Goal: Navigation & Orientation: Find specific page/section

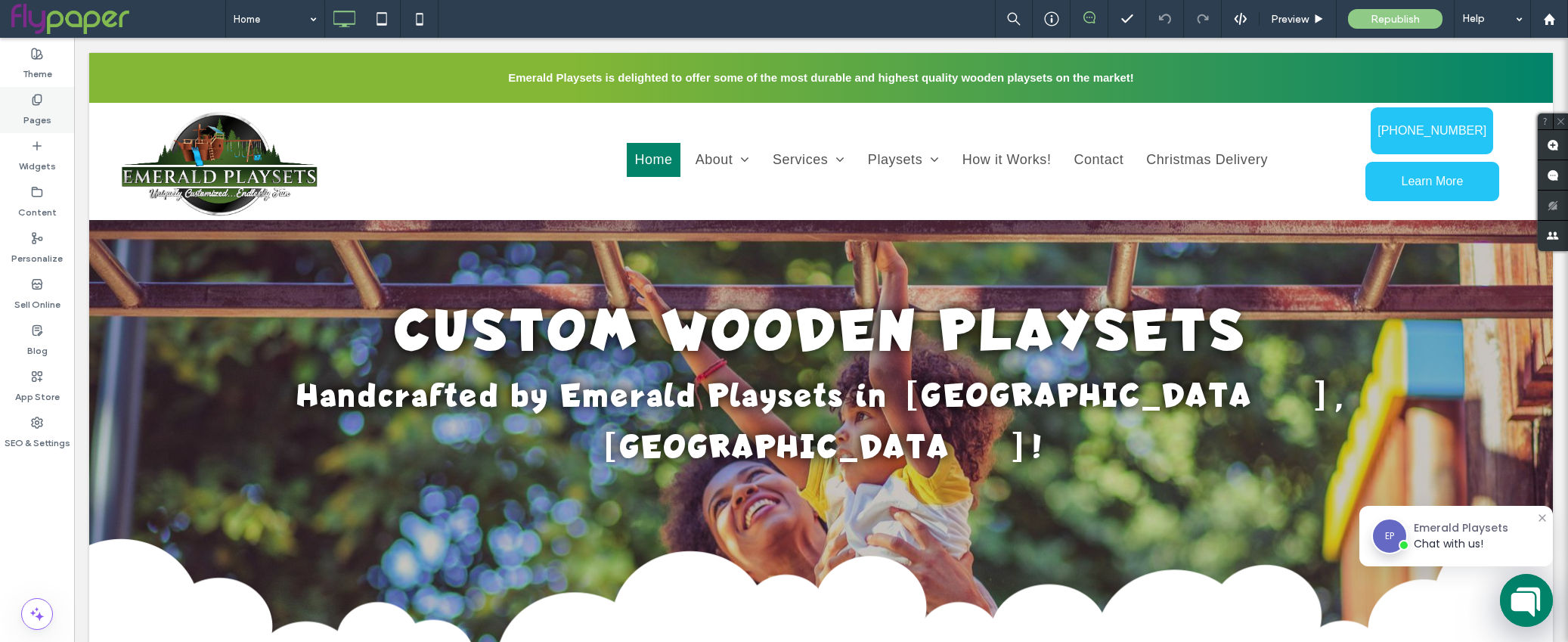
click at [30, 108] on label "Pages" at bounding box center [38, 116] width 28 height 21
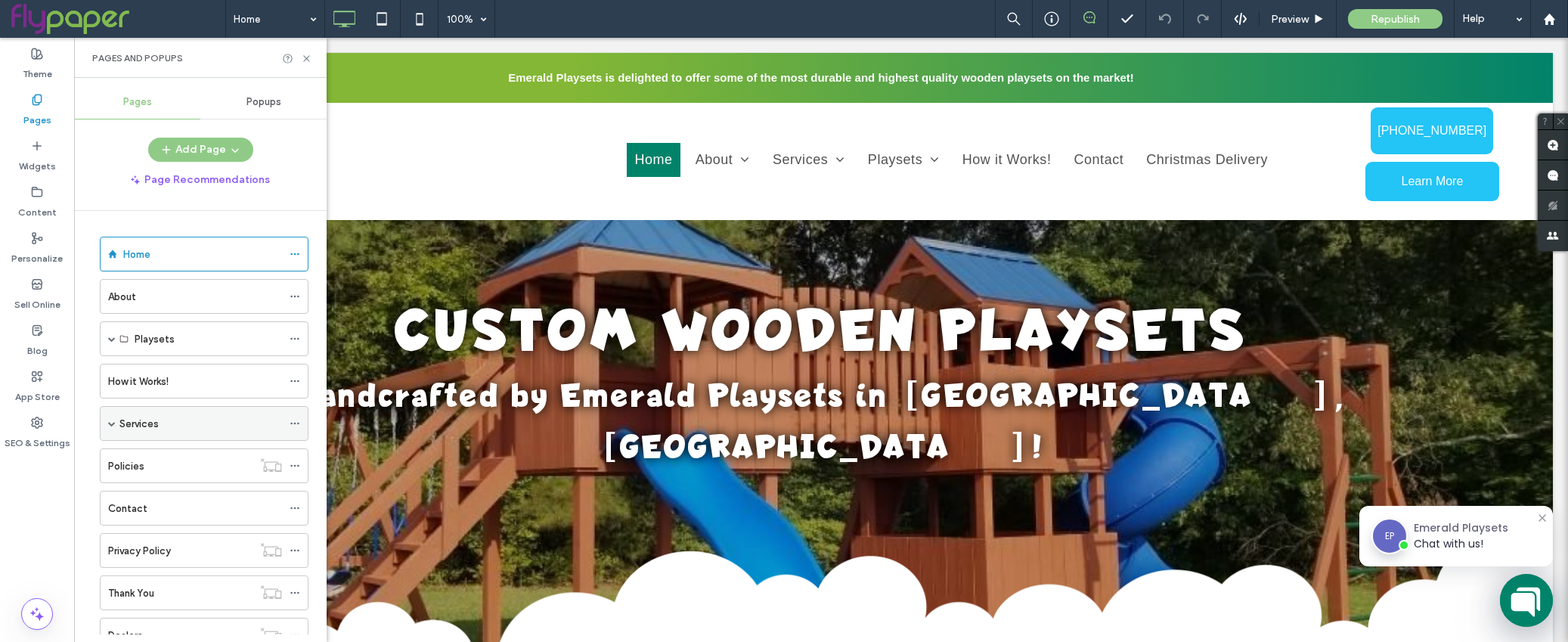
click at [114, 421] on span at bounding box center [112, 424] width 8 height 8
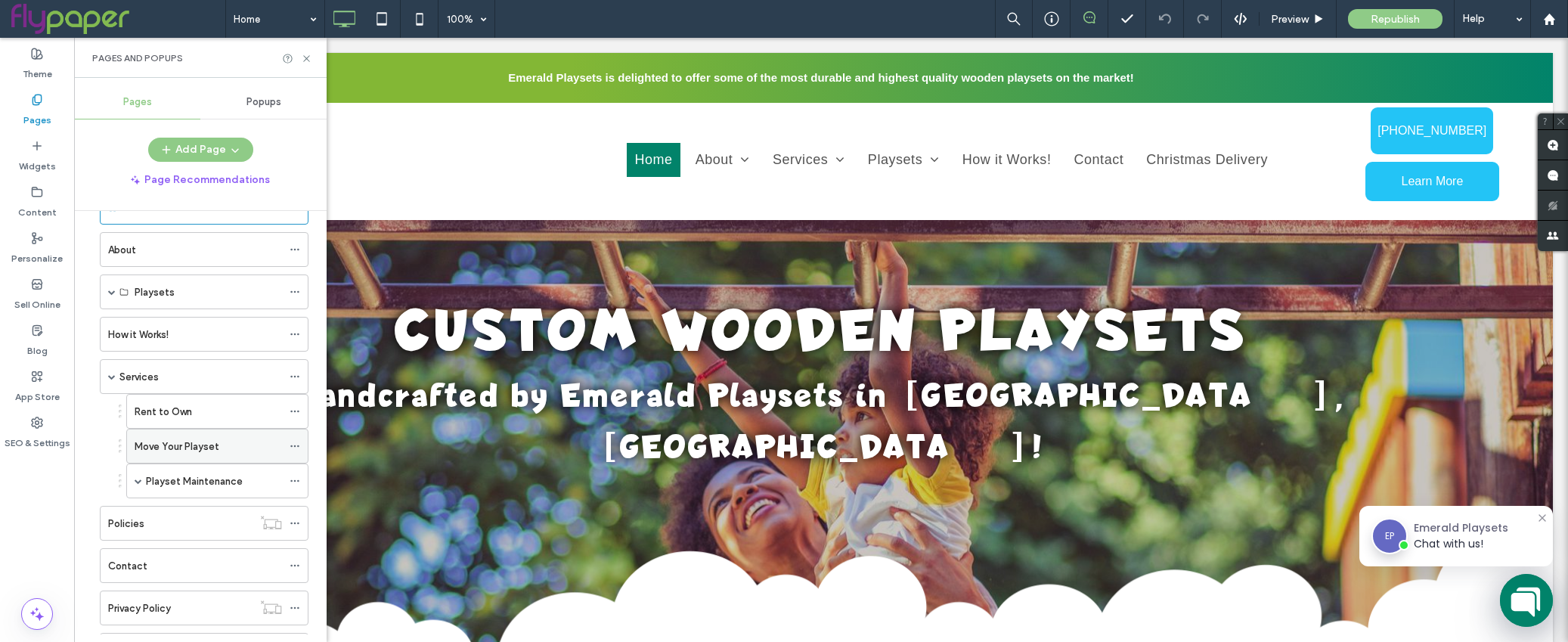
scroll to position [45, 0]
click at [219, 375] on div "Services" at bounding box center [201, 378] width 163 height 16
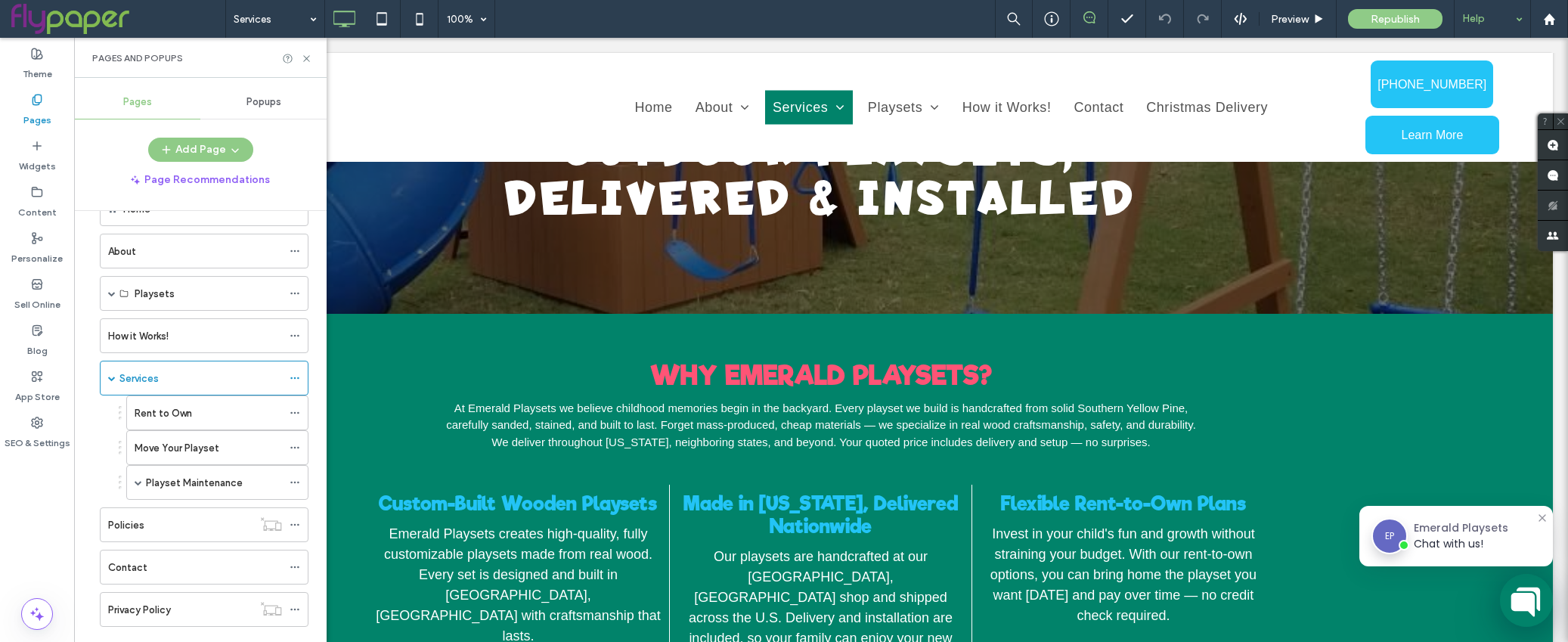
scroll to position [200, 0]
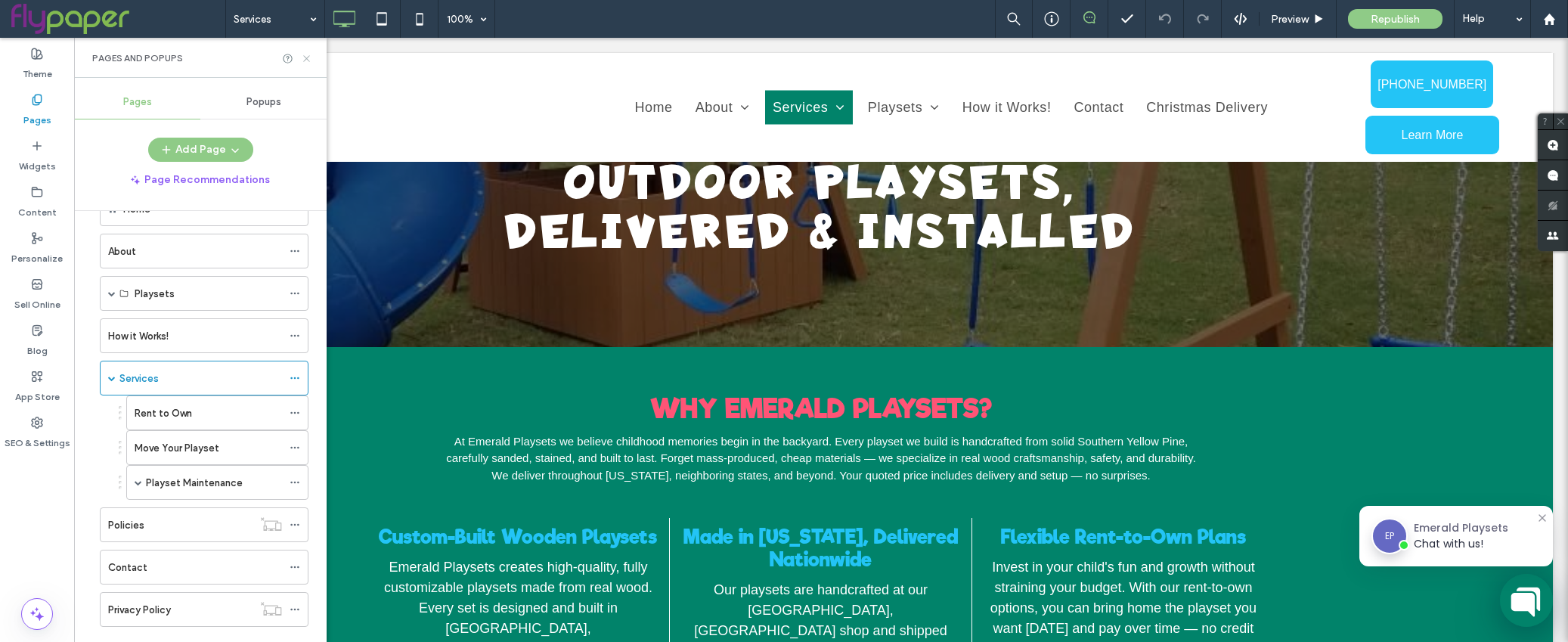
click at [308, 59] on use at bounding box center [306, 58] width 6 height 6
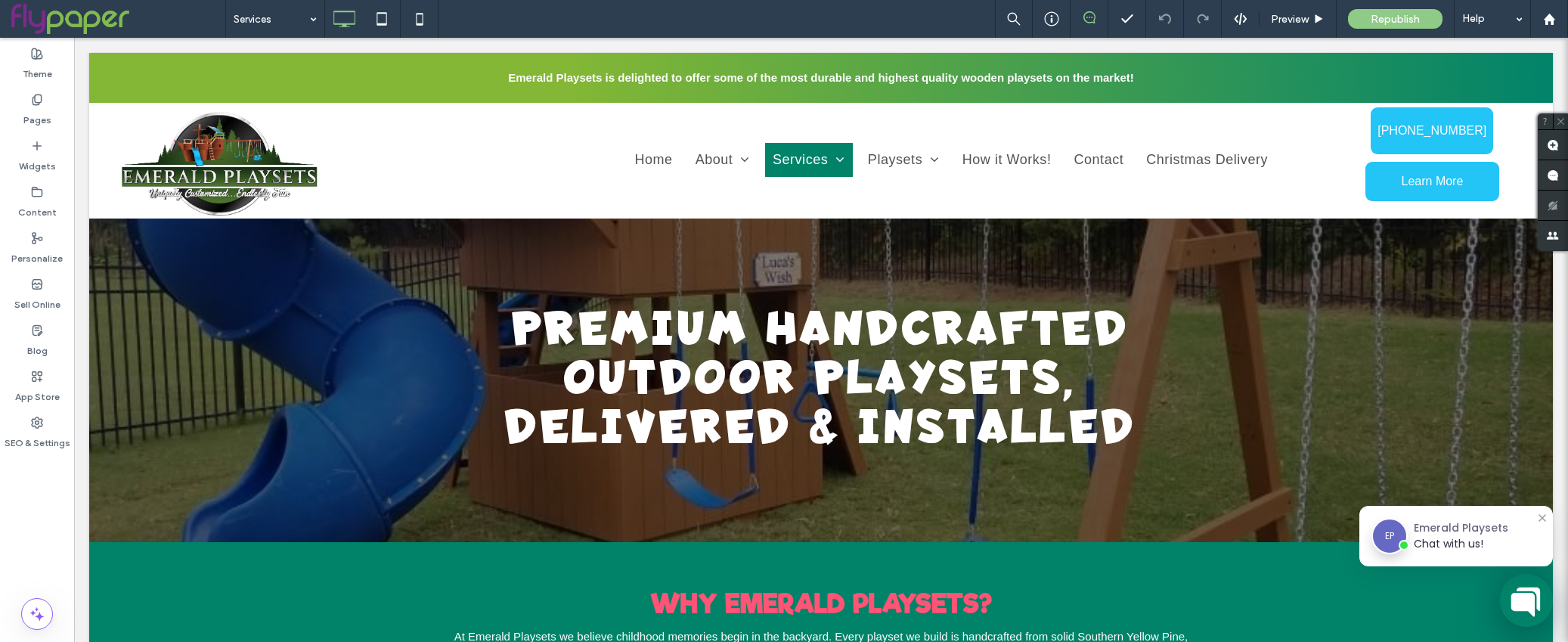
scroll to position [0, 0]
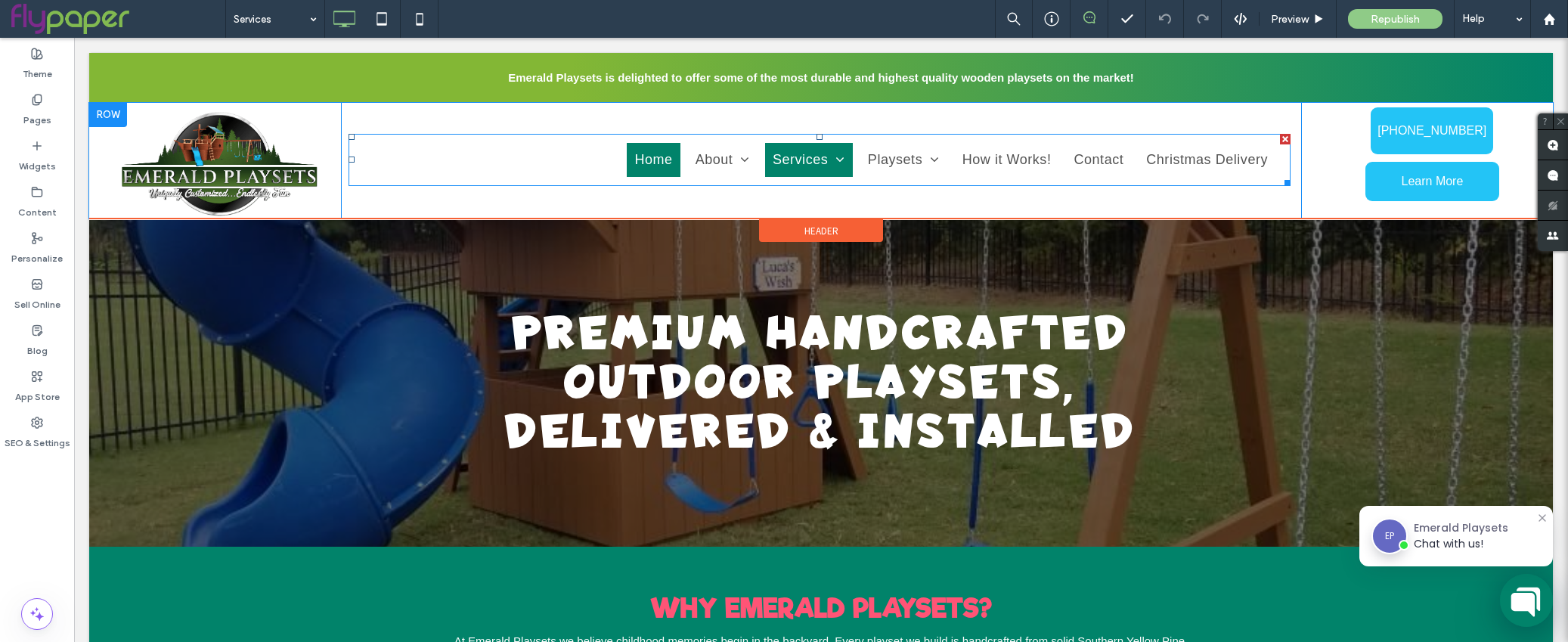
click at [656, 156] on span "Home" at bounding box center [653, 160] width 38 height 16
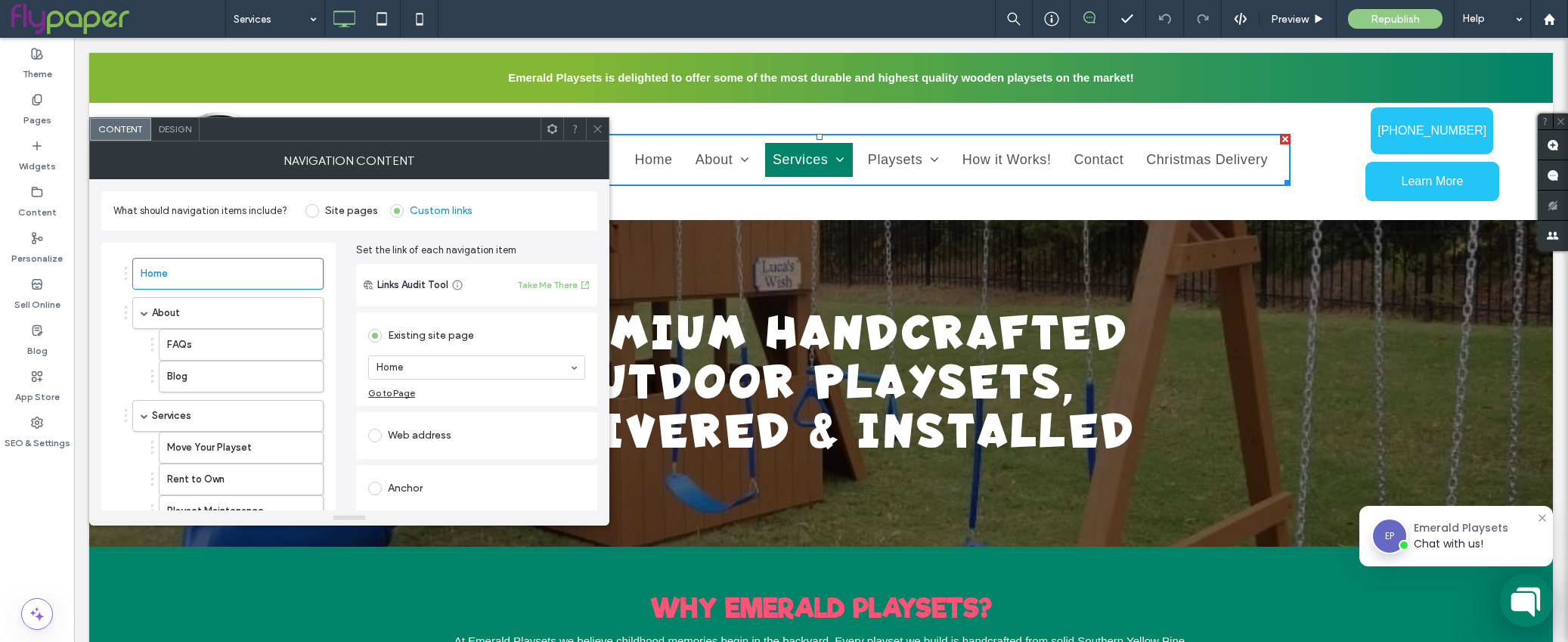
click at [1152, 309] on h1 "Premium Handcrafted Outdoor Playsets, Delivered & Installed" at bounding box center [821, 382] width 797 height 147
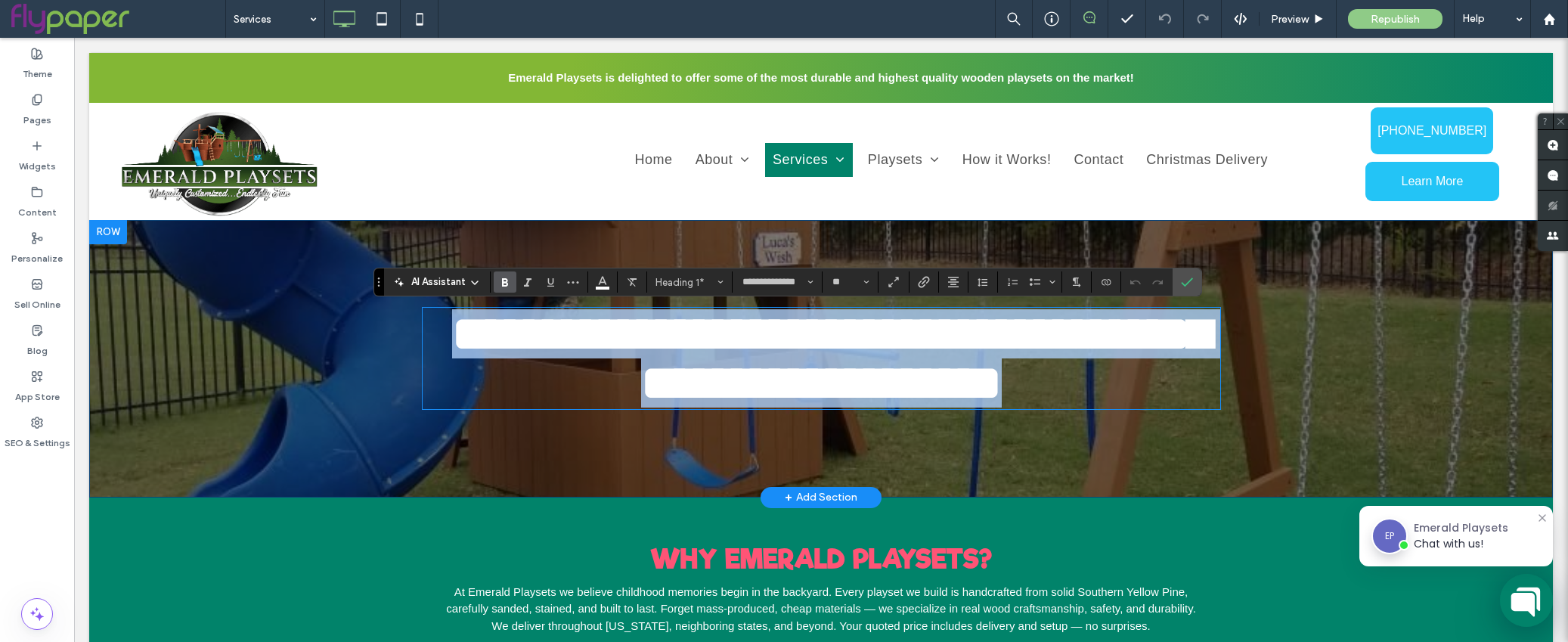
click at [1381, 307] on div "**********" at bounding box center [821, 359] width 1464 height 278
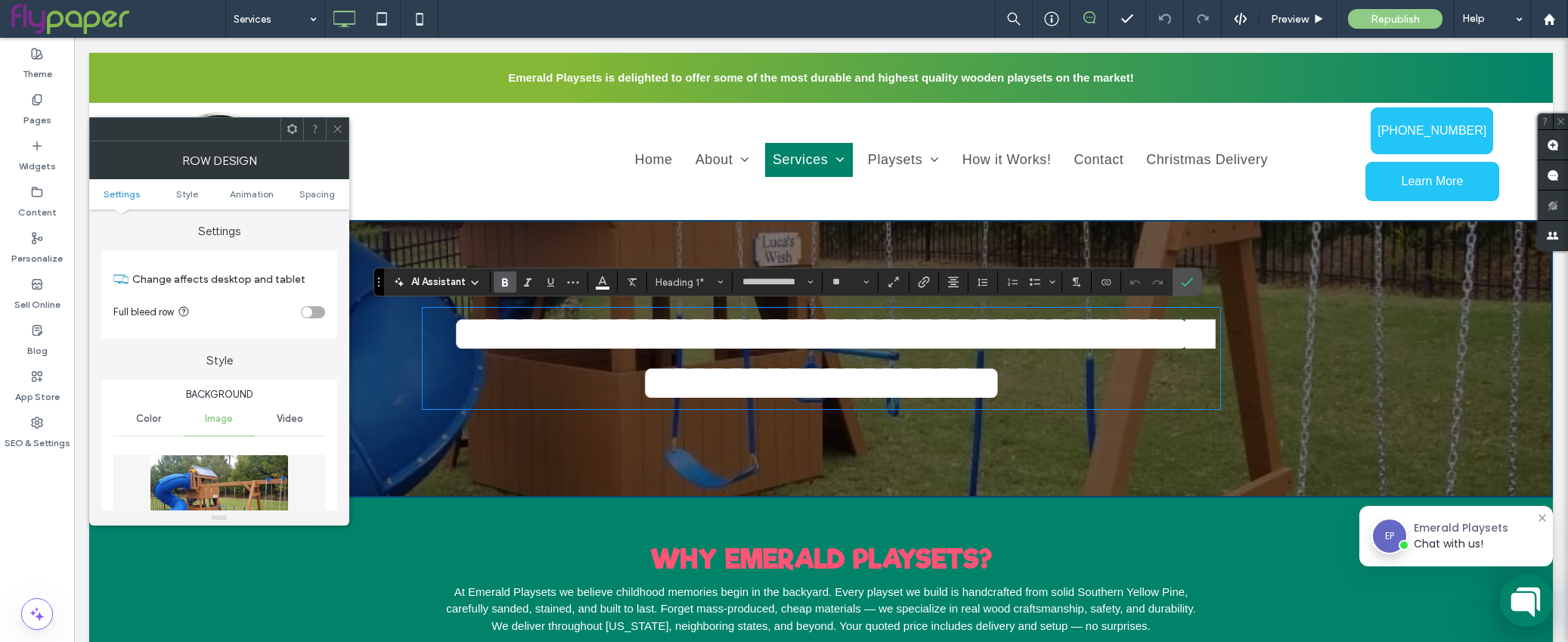
click at [857, 563] on div "Why Emerald Playsets? At Emerald Playsets we believe childhood memories begin i…" at bounding box center [821, 584] width 1464 height 172
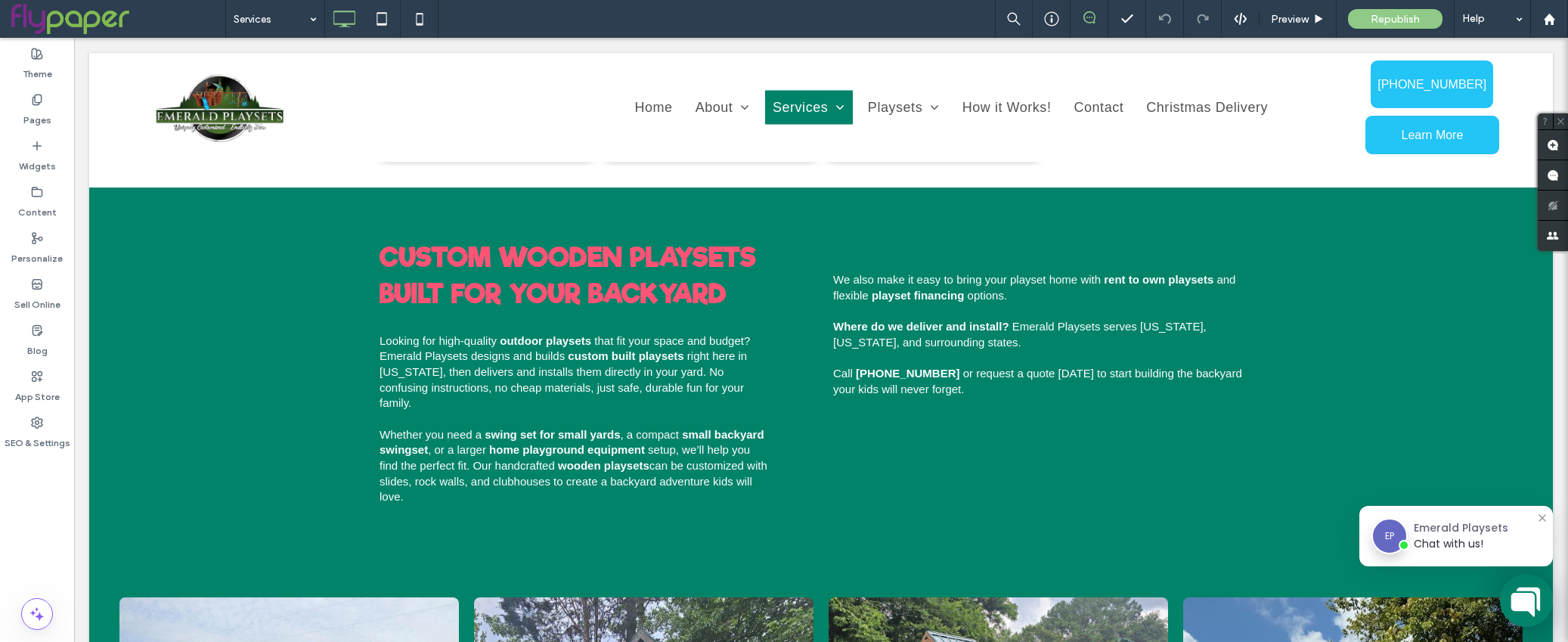
scroll to position [1503, 0]
